Goal: Check status: Check status

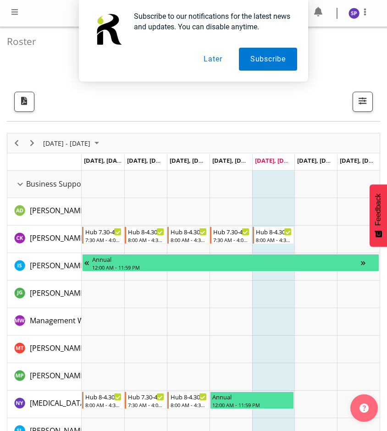
click at [209, 61] on button "Later" at bounding box center [212, 59] width 41 height 23
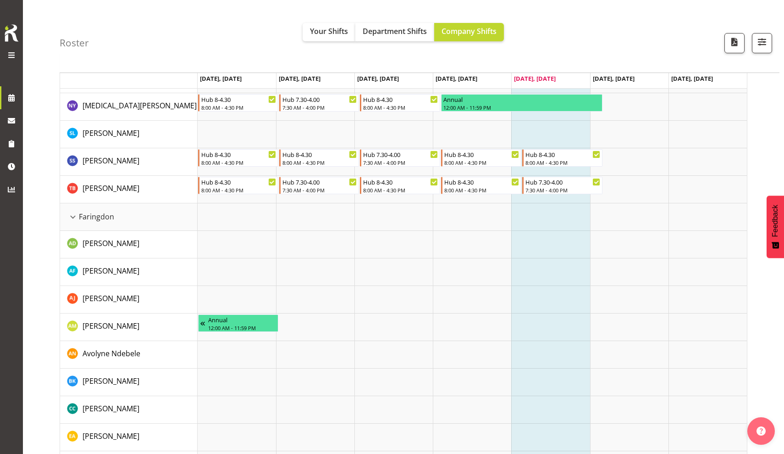
scroll to position [279, 0]
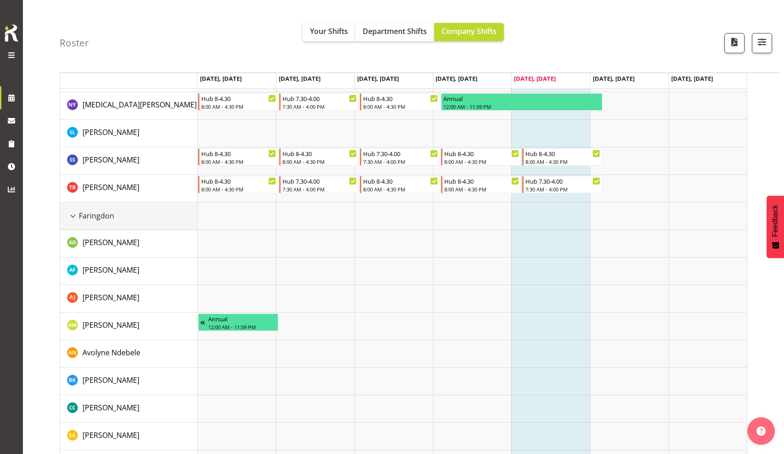
click at [74, 217] on div "Faringdon resource" at bounding box center [73, 216] width 12 height 12
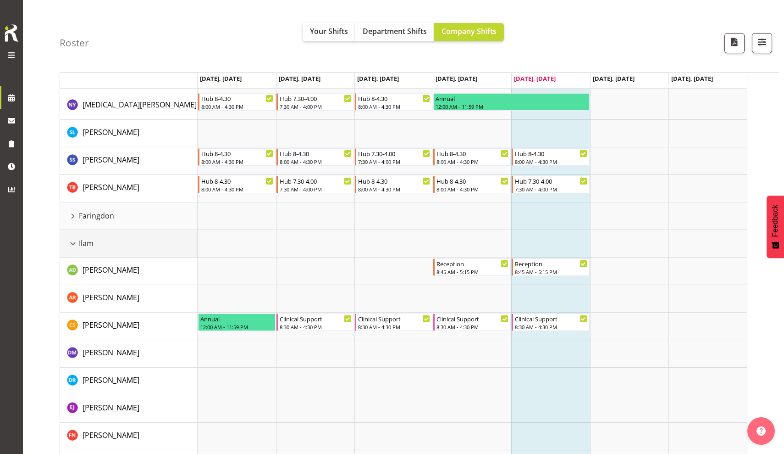
click at [76, 244] on div "Ilam resource" at bounding box center [73, 244] width 12 height 12
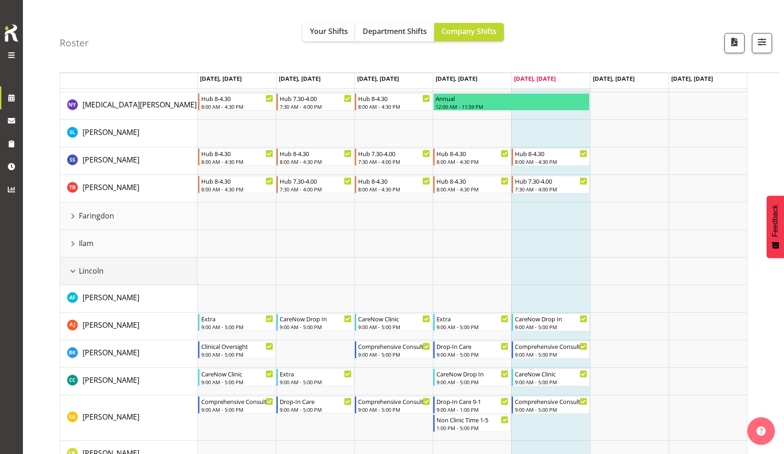
click at [73, 267] on div "Lincoln resource" at bounding box center [73, 271] width 12 height 12
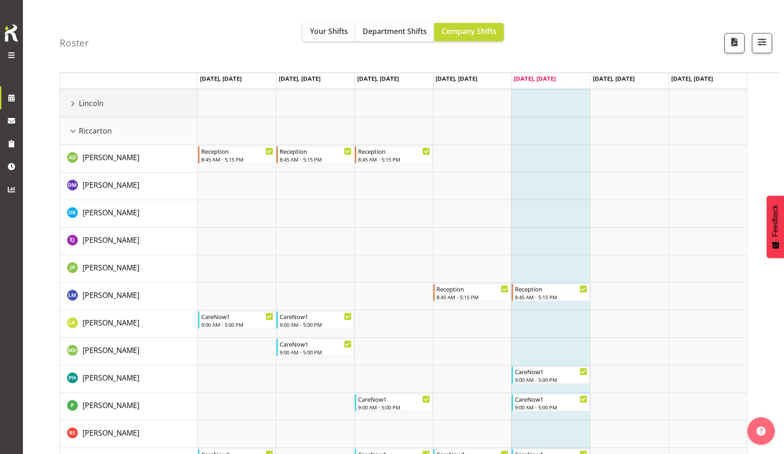
scroll to position [442, 0]
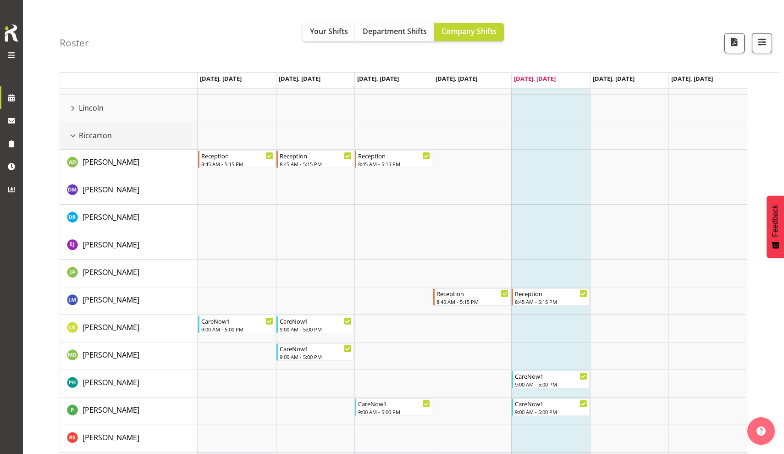
click at [73, 138] on div "Riccarton resource" at bounding box center [73, 136] width 12 height 12
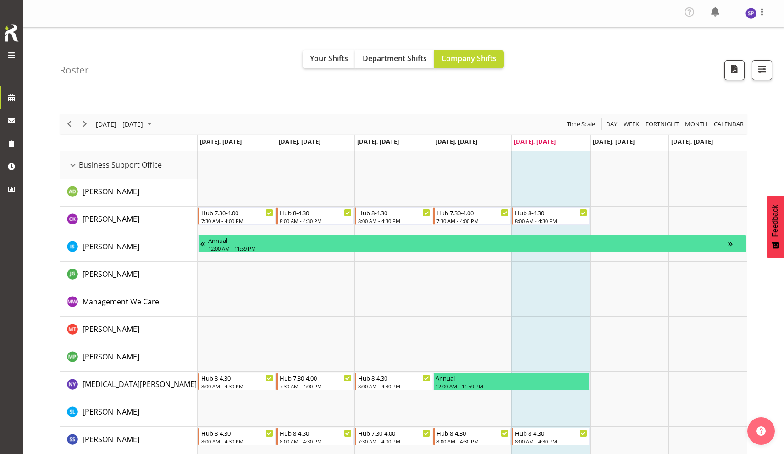
scroll to position [0, 0]
click at [87, 126] on span "Next" at bounding box center [84, 123] width 11 height 11
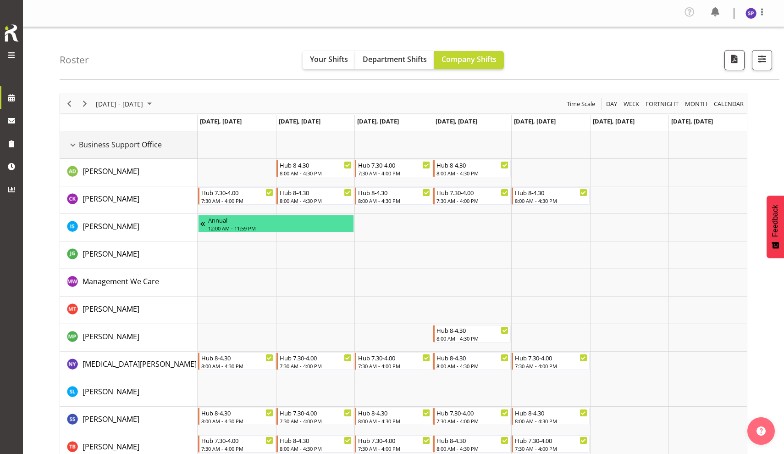
click at [73, 145] on div "Business Support Office resource" at bounding box center [73, 145] width 12 height 12
click at [71, 150] on div "Business Support Office resource" at bounding box center [73, 145] width 12 height 12
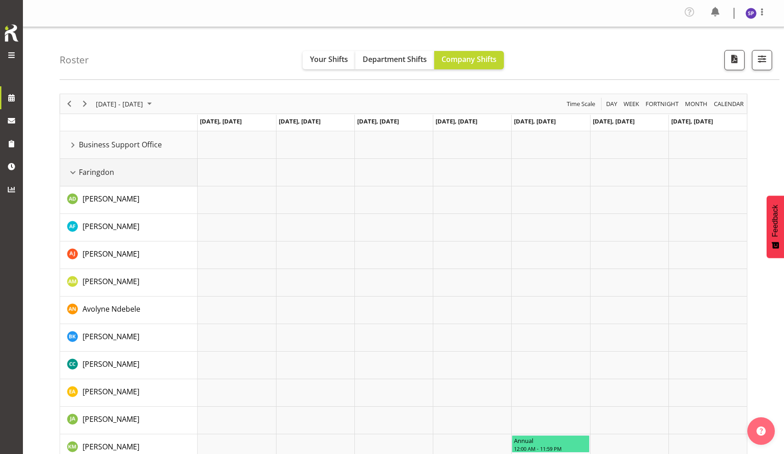
click at [72, 169] on div "Faringdon resource" at bounding box center [73, 173] width 12 height 12
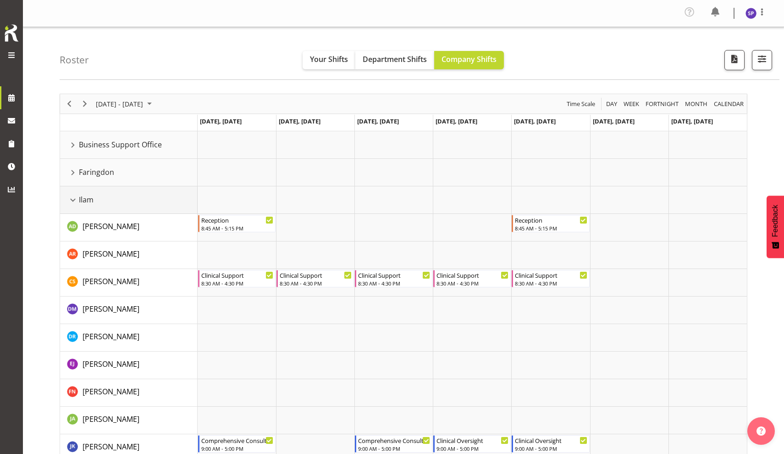
click at [73, 202] on div "Ilam resource" at bounding box center [73, 200] width 12 height 12
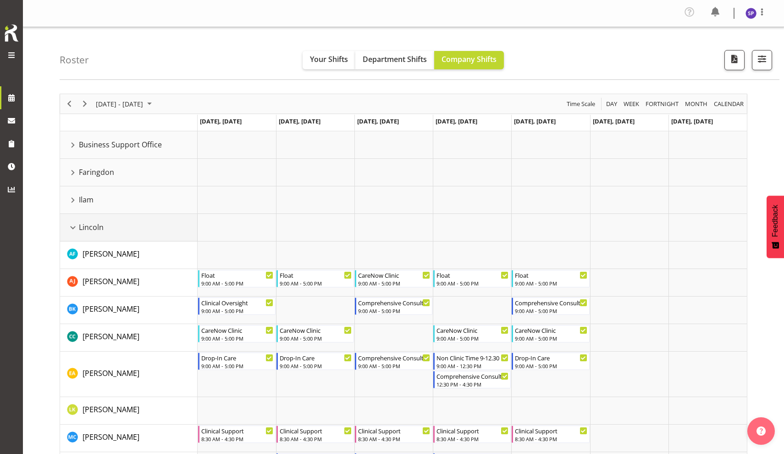
click at [75, 224] on div "Lincoln resource" at bounding box center [73, 228] width 12 height 12
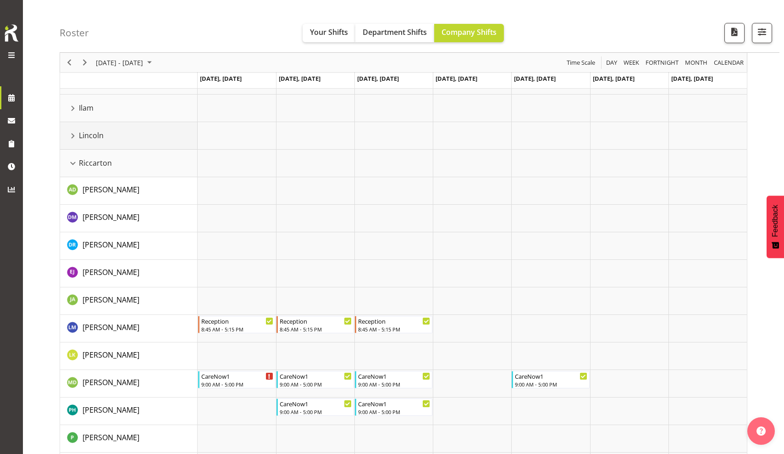
scroll to position [94, 0]
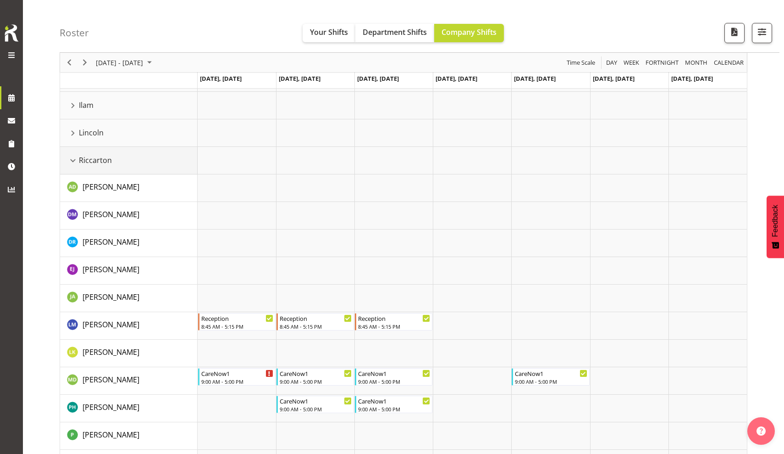
click at [69, 164] on div "Riccarton resource" at bounding box center [73, 161] width 12 height 12
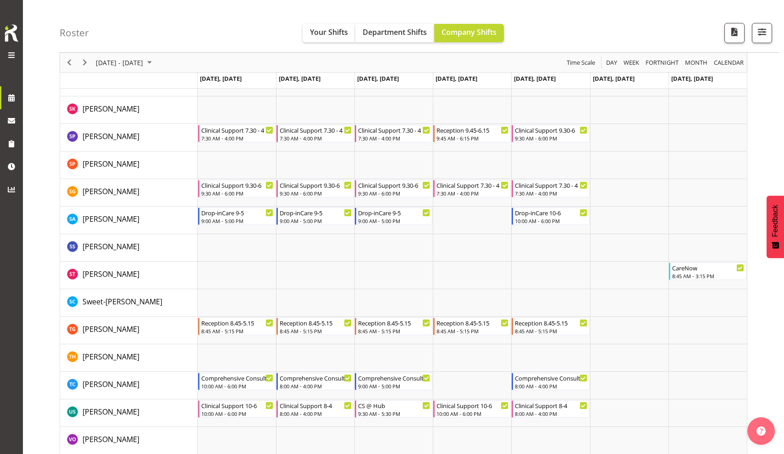
scroll to position [1297, 0]
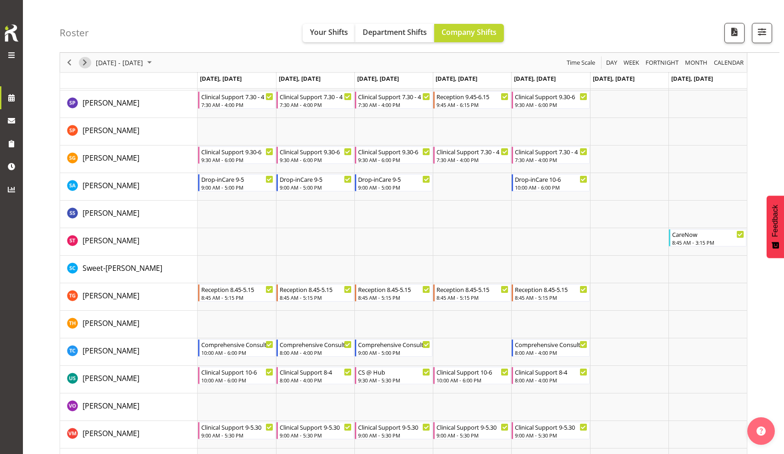
click at [88, 59] on span "Next" at bounding box center [84, 62] width 11 height 11
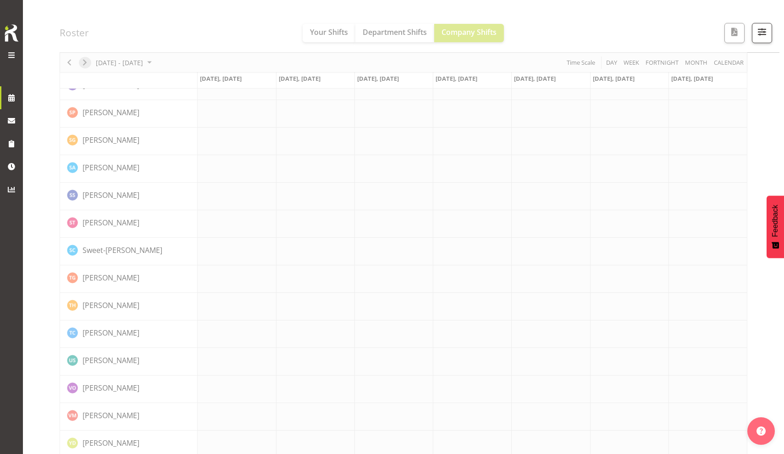
scroll to position [0, 0]
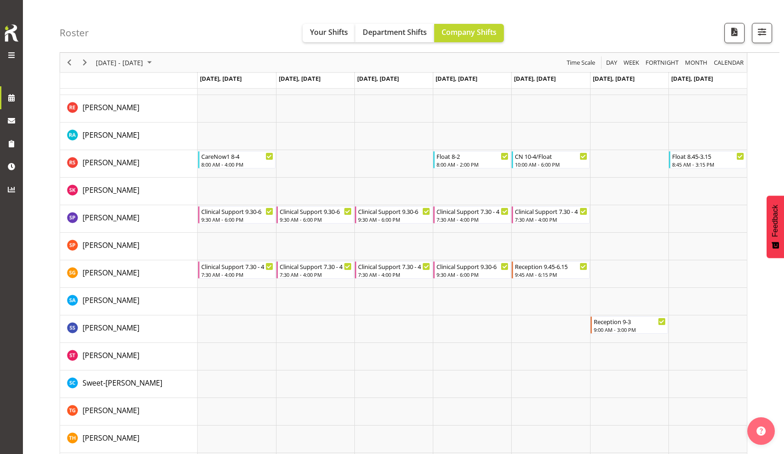
scroll to position [3484, 0]
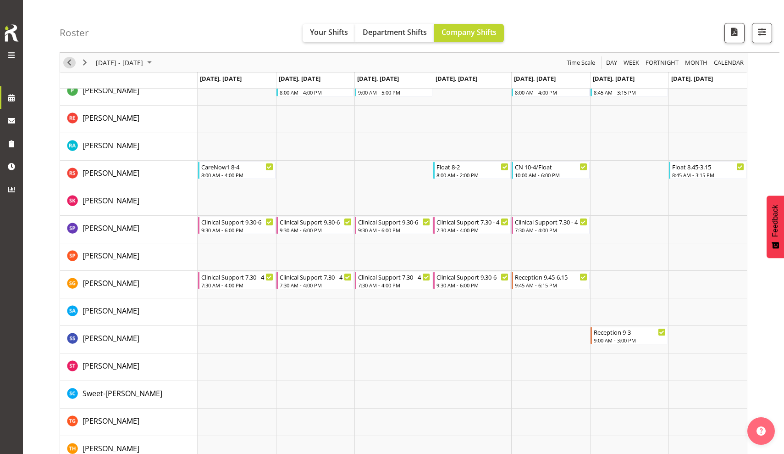
click at [71, 67] on span "Previous" at bounding box center [69, 62] width 11 height 11
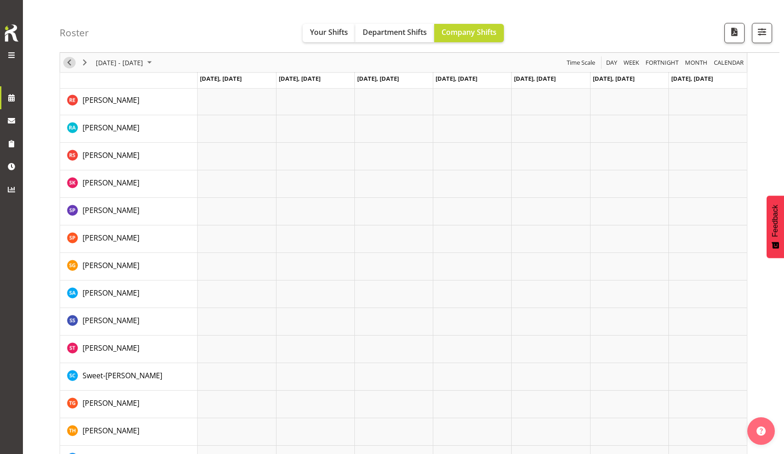
scroll to position [0, 0]
